Goal: Book appointment/travel/reservation

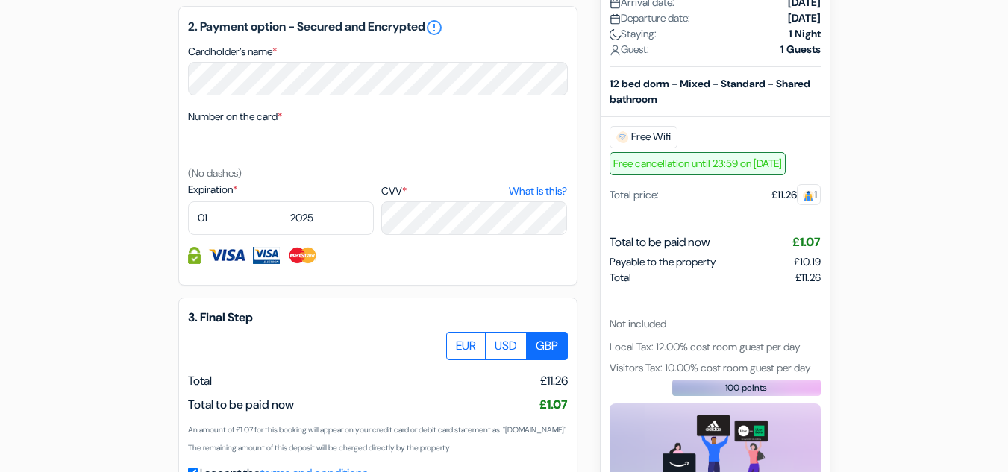
scroll to position [900, 0]
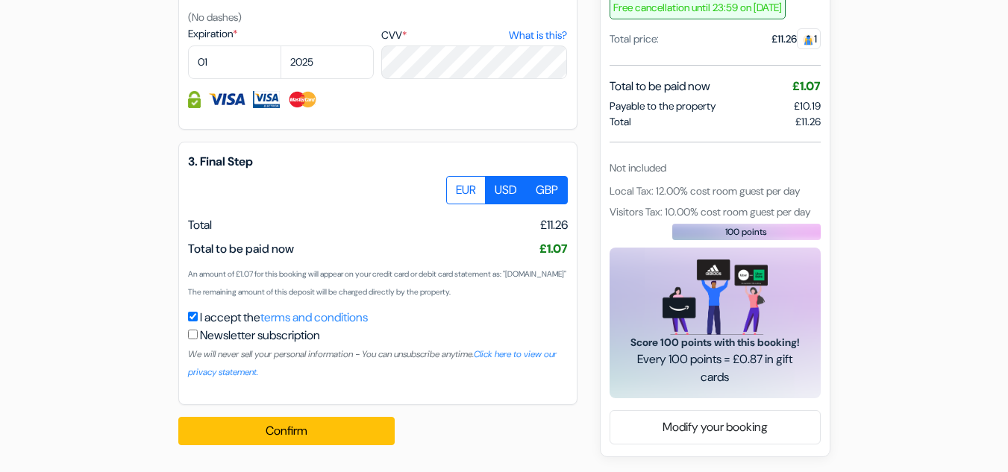
click at [508, 176] on label "USD" at bounding box center [506, 190] width 42 height 28
click at [457, 176] on input "USD" at bounding box center [452, 181] width 10 height 10
radio input "true"
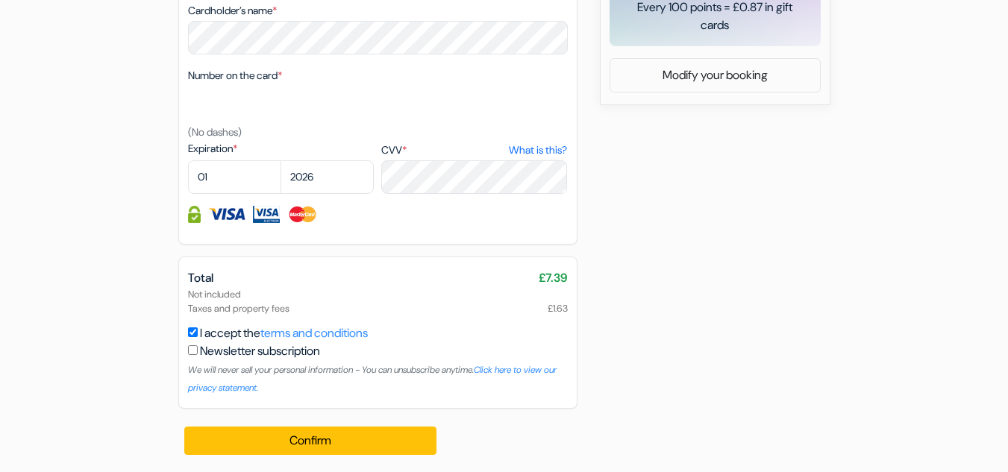
scroll to position [815, 0]
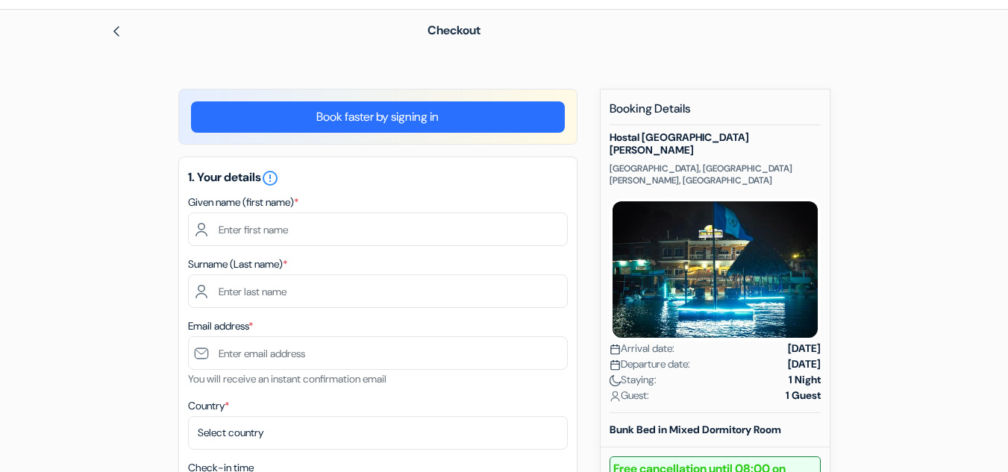
scroll to position [0, 0]
